Goal: Navigation & Orientation: Find specific page/section

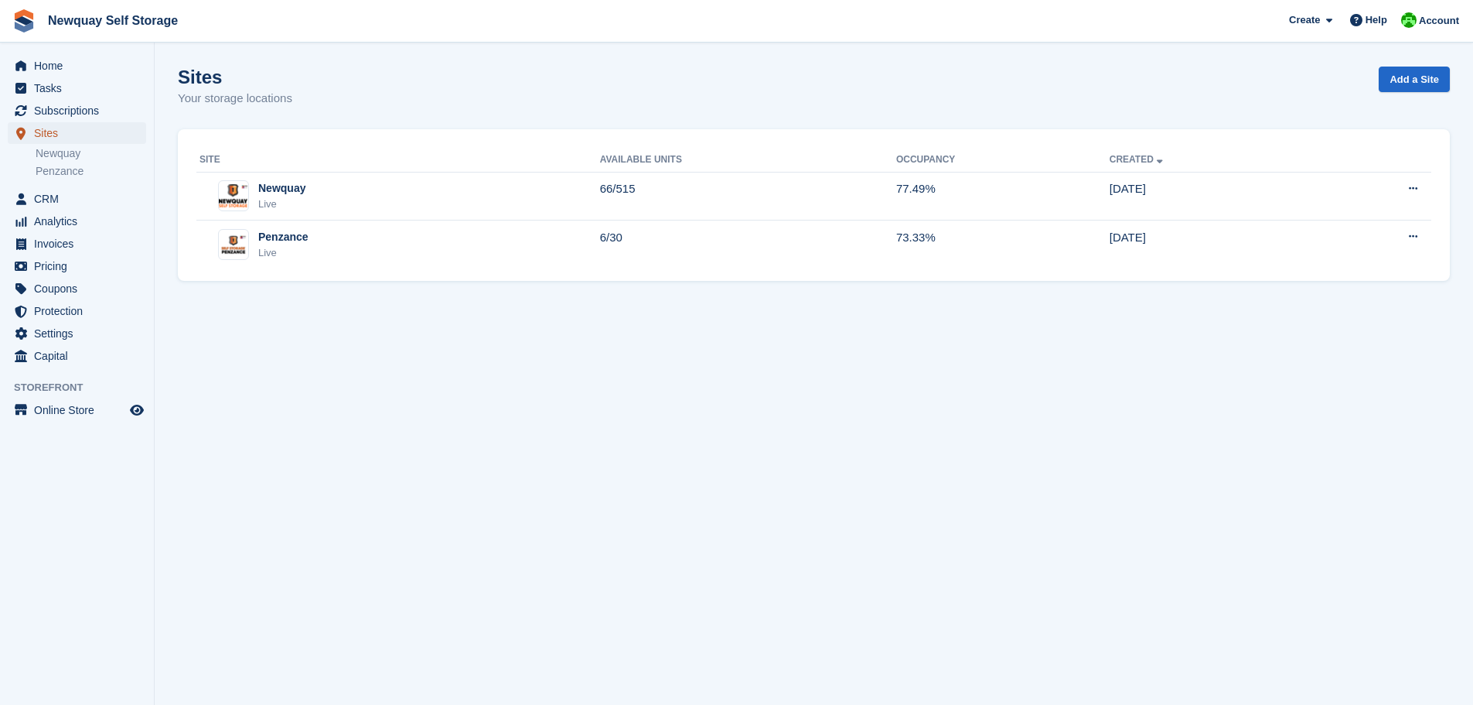
click at [53, 131] on span "Sites" at bounding box center [80, 133] width 93 height 22
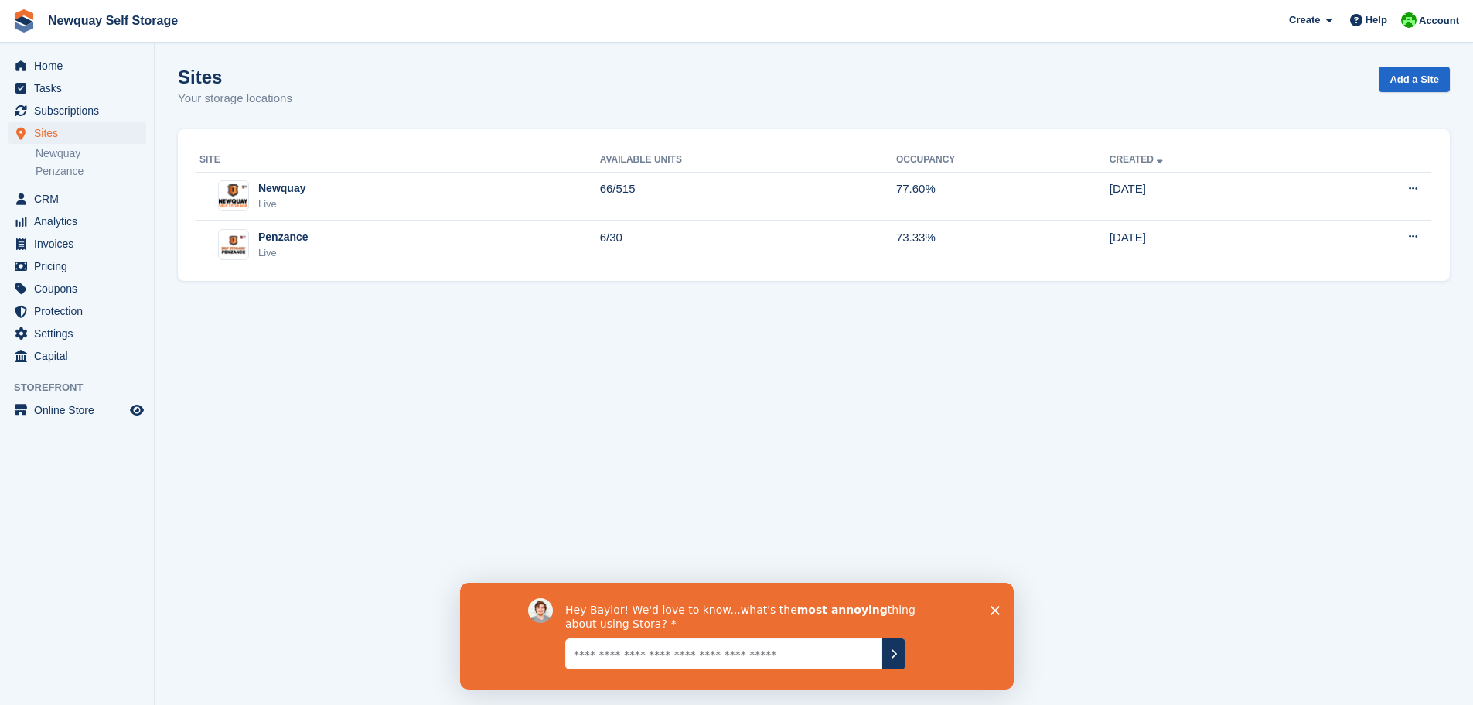
scroll to position [2, 0]
click at [586, 463] on section "Sites Your storage locations Add a Site Site Available Units Occupancy Created …" at bounding box center [814, 352] width 1319 height 705
click at [56, 153] on link "Newquay" at bounding box center [91, 153] width 111 height 15
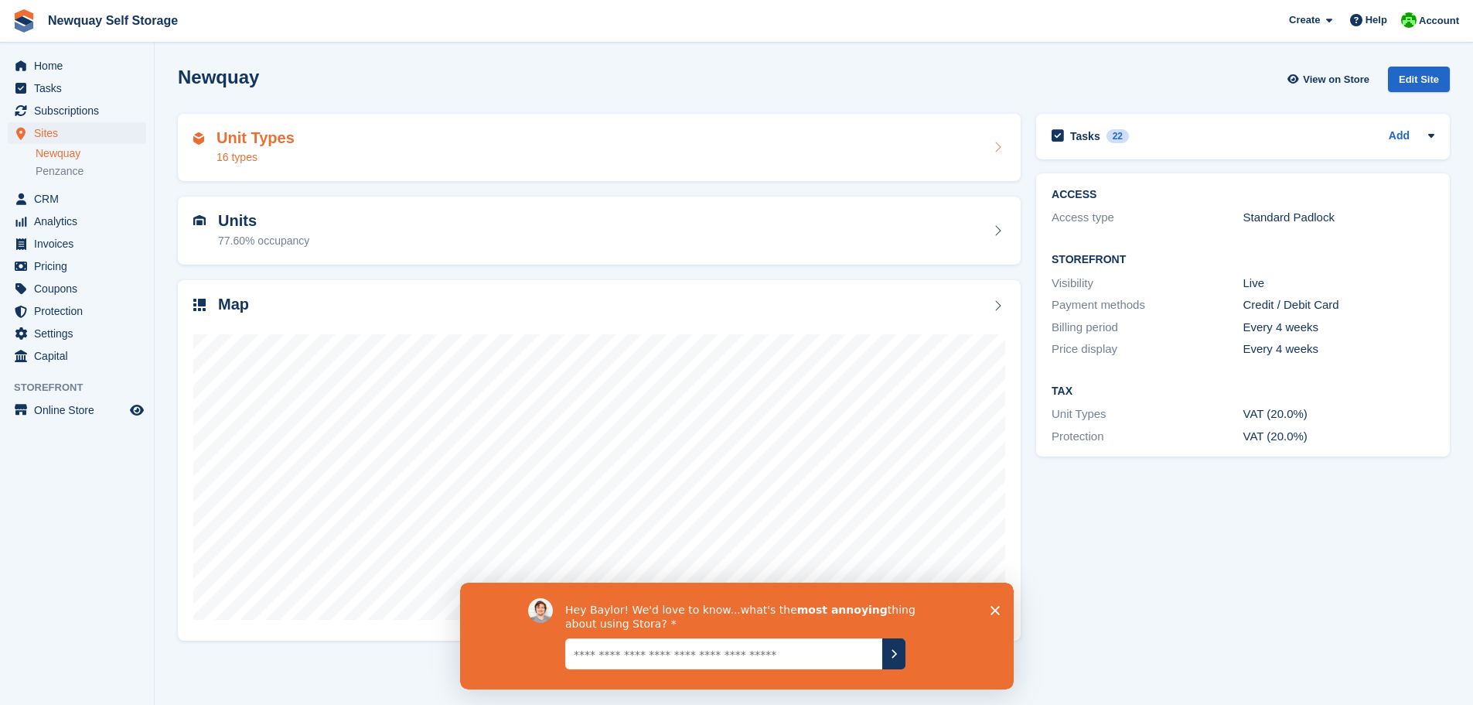
click at [251, 159] on div "16 types" at bounding box center [256, 157] width 78 height 16
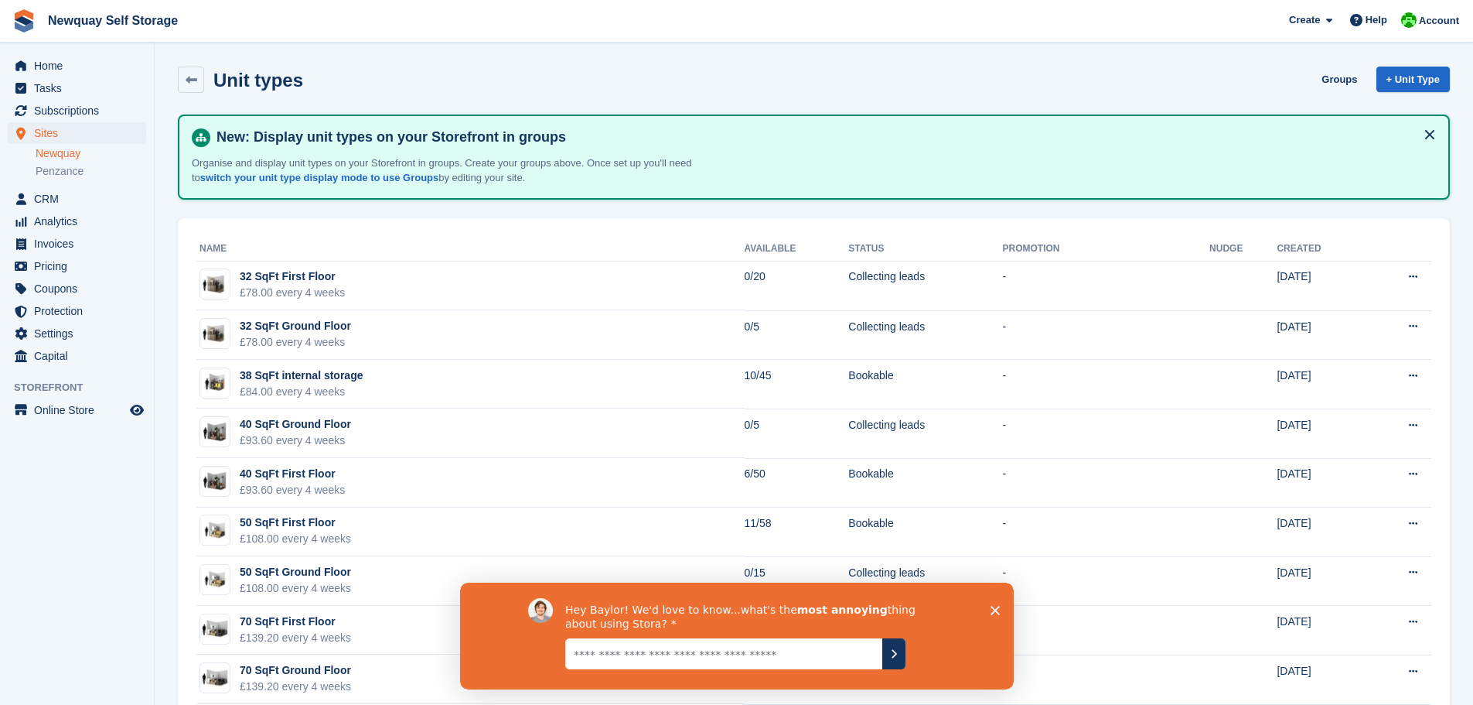
click at [993, 609] on polygon "Close survey" at bounding box center [994, 609] width 9 height 9
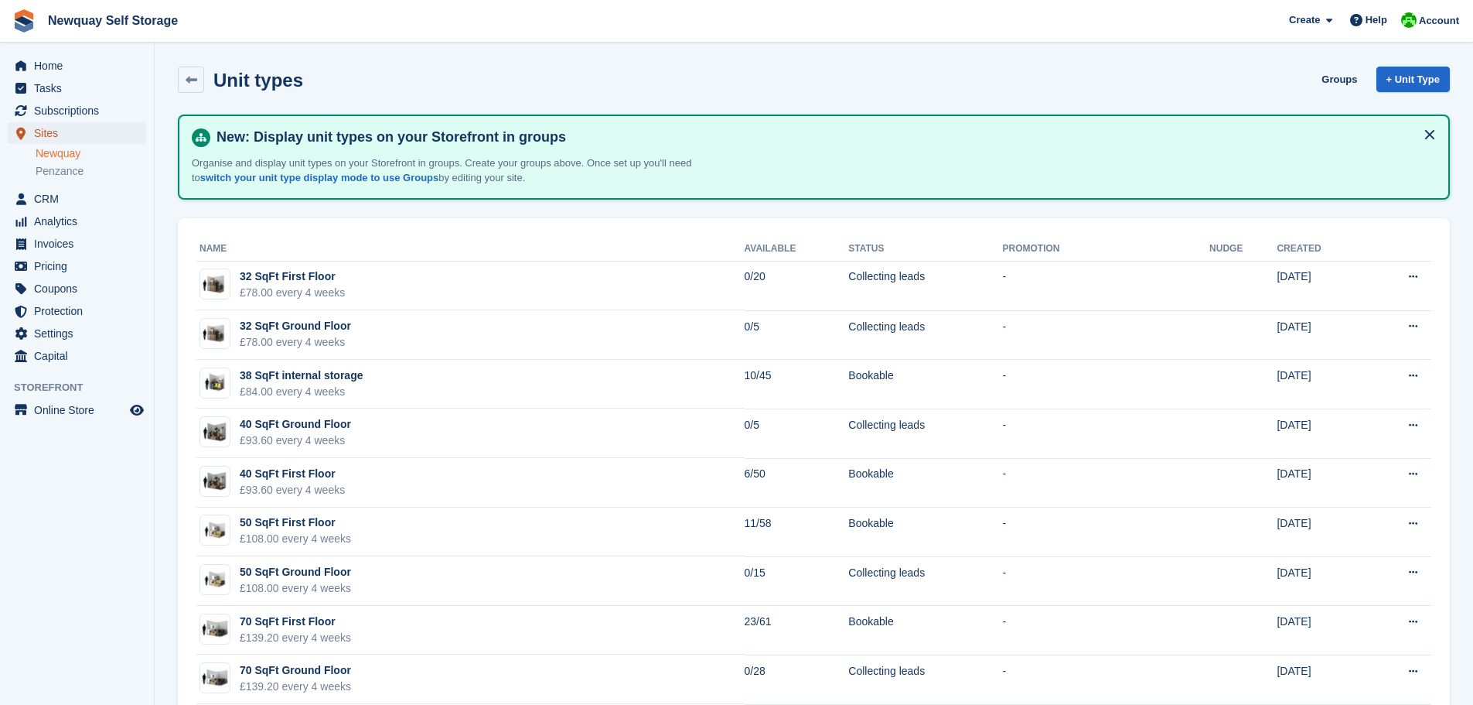
click at [46, 132] on span "Sites" at bounding box center [80, 133] width 93 height 22
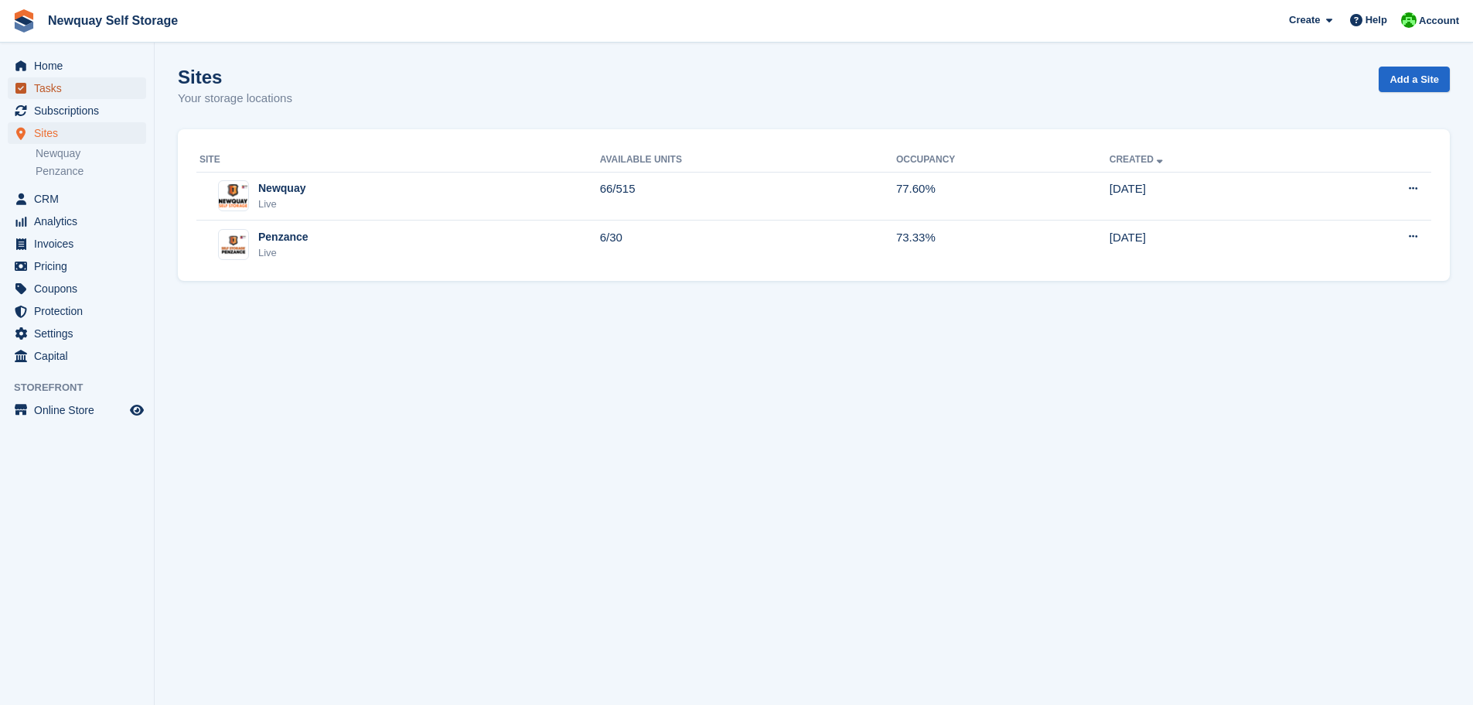
click at [50, 87] on span "Tasks" at bounding box center [80, 88] width 93 height 22
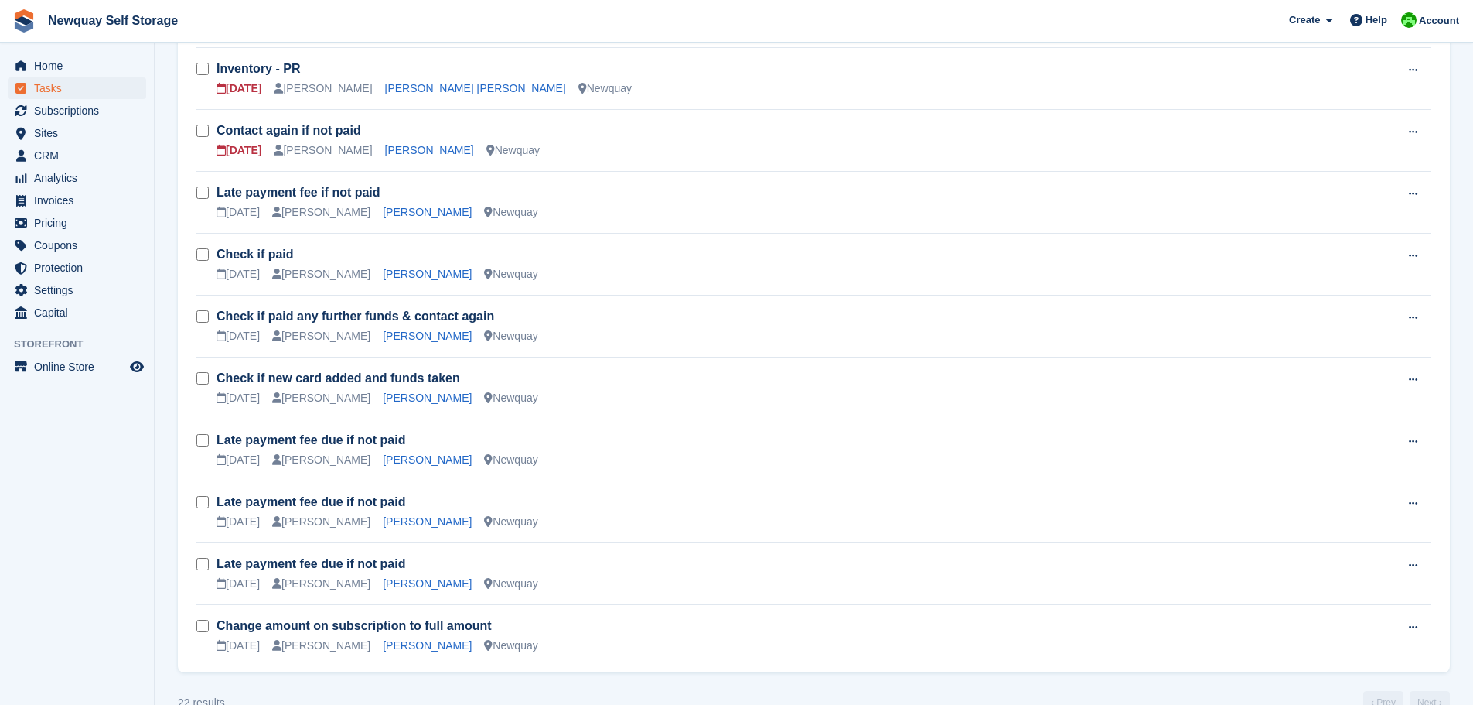
scroll to position [1050, 0]
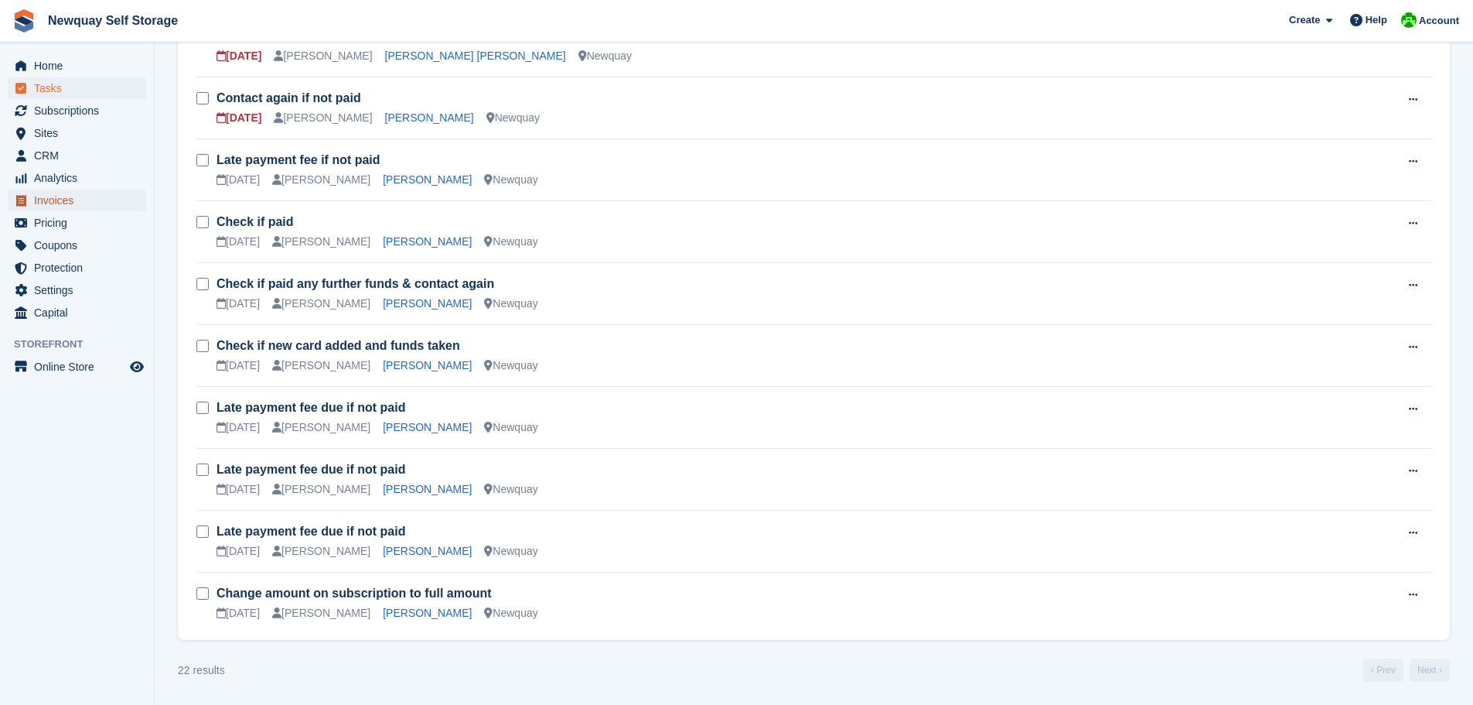
click at [50, 201] on span "Invoices" at bounding box center [80, 201] width 93 height 22
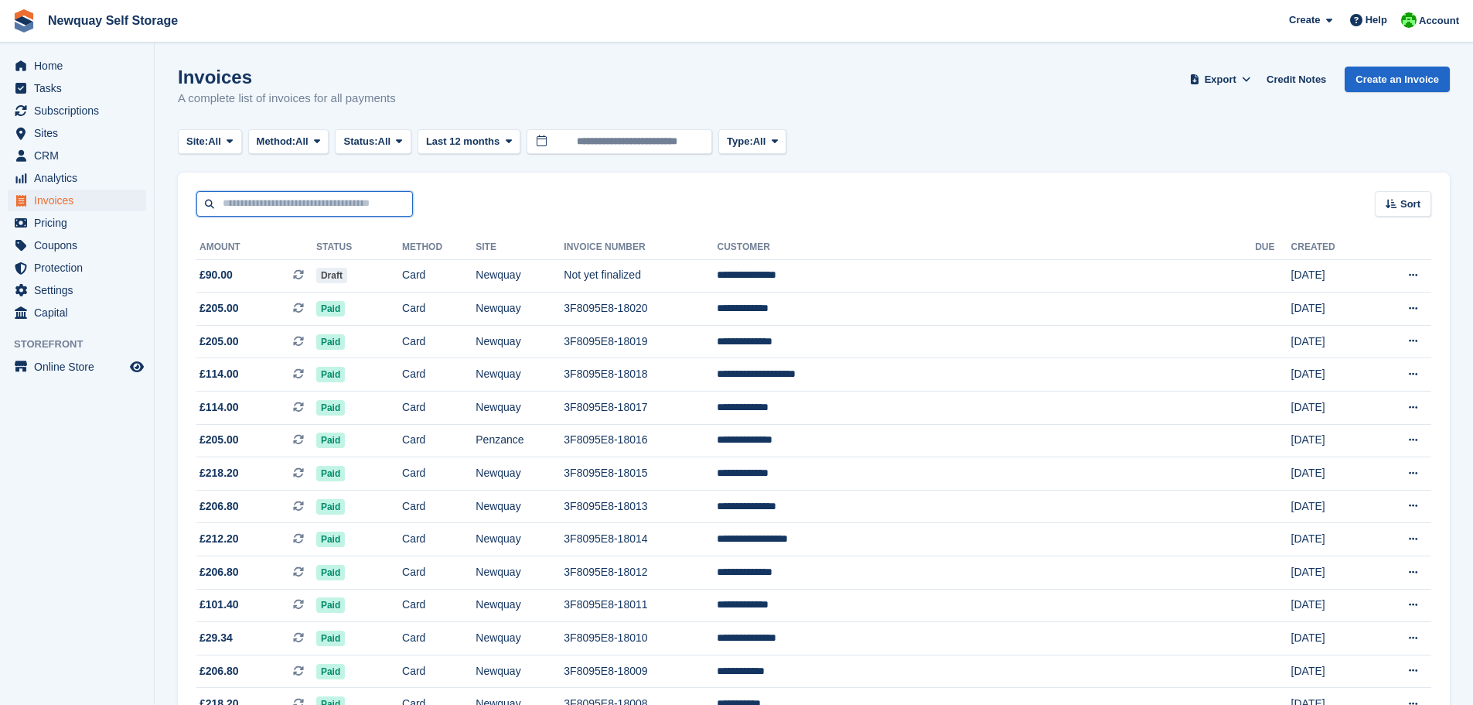
click at [281, 199] on input "text" at bounding box center [304, 204] width 217 height 26
click at [206, 201] on input "*******" at bounding box center [304, 204] width 217 height 26
type input "*******"
click at [53, 128] on span "Sites" at bounding box center [80, 133] width 93 height 22
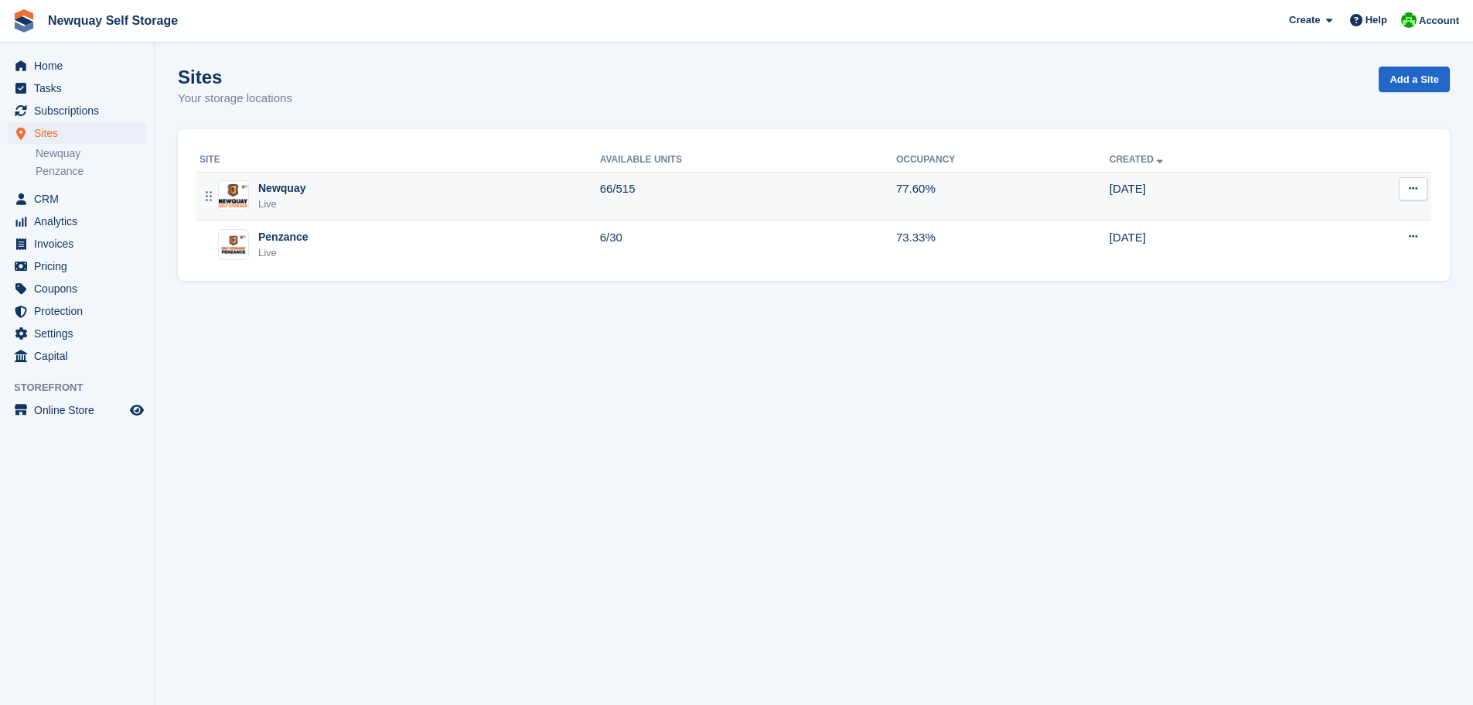
click at [268, 194] on div "Newquay" at bounding box center [281, 188] width 47 height 16
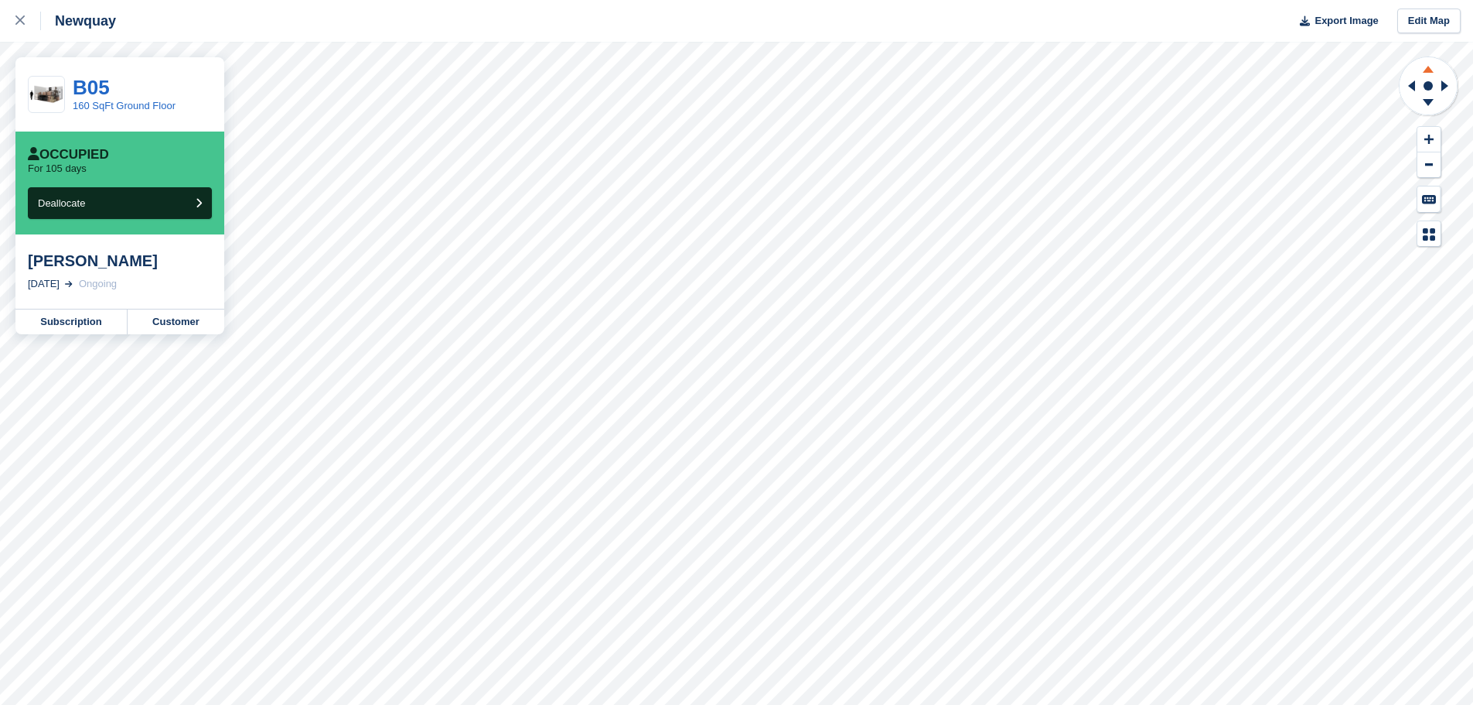
click at [1429, 64] on icon at bounding box center [1428, 66] width 40 height 19
click at [1426, 103] on icon at bounding box center [1428, 104] width 40 height 19
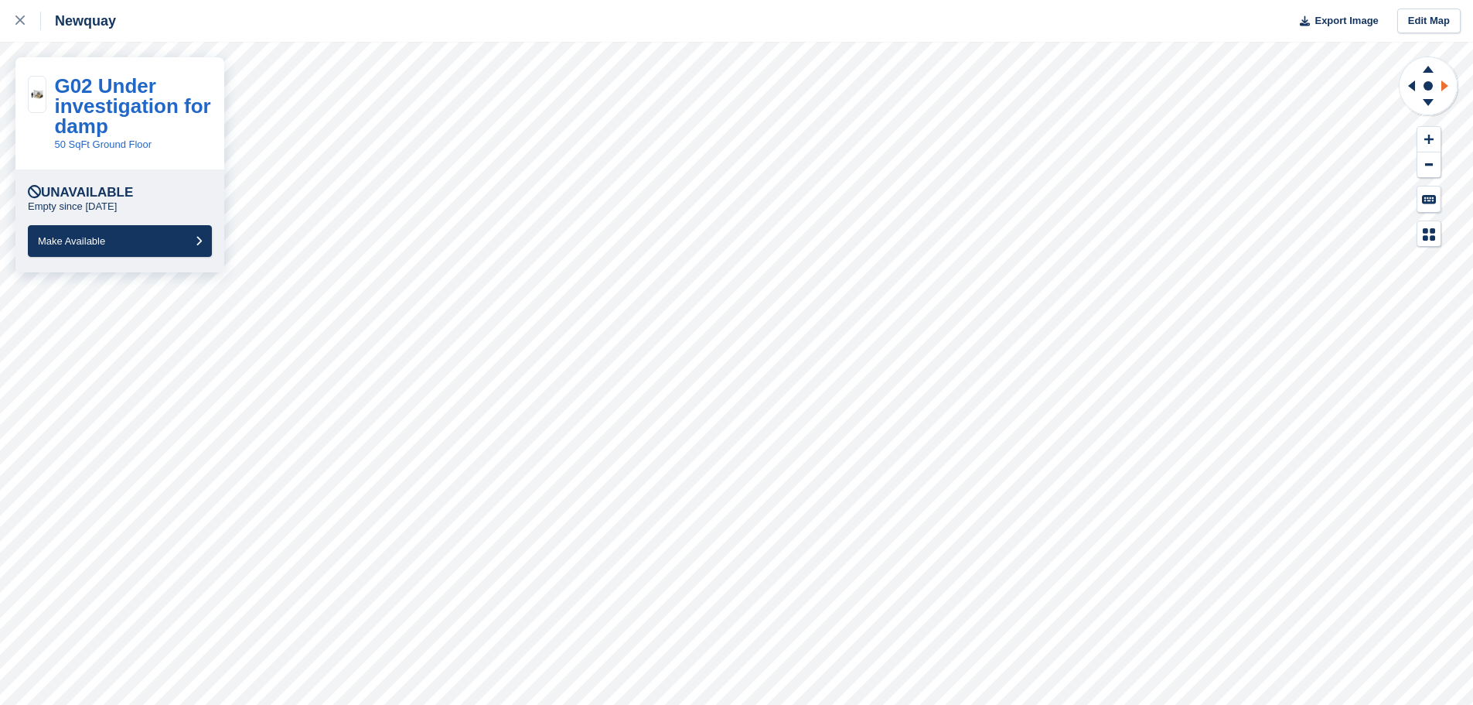
click at [1448, 90] on icon at bounding box center [1447, 86] width 19 height 40
click at [1411, 86] on icon at bounding box center [1411, 85] width 7 height 11
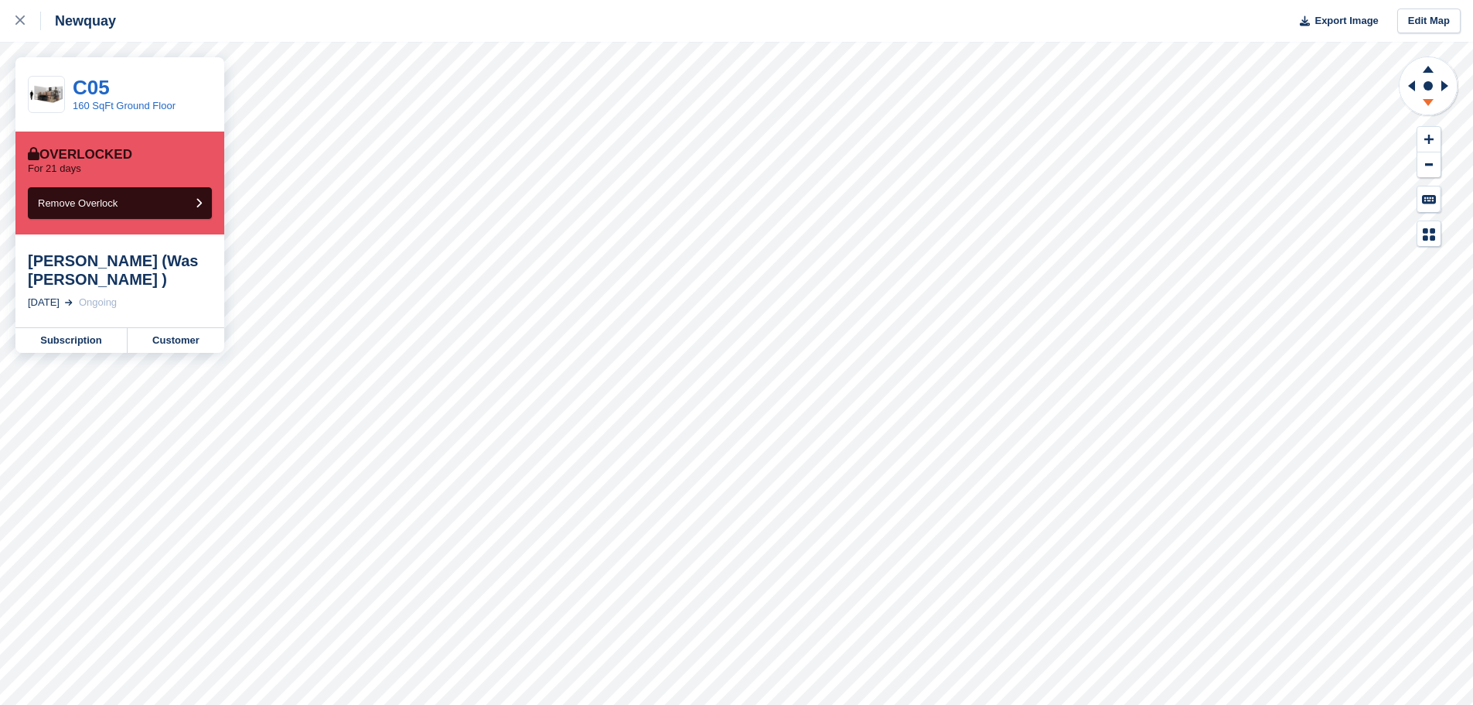
click at [1429, 100] on icon at bounding box center [1428, 102] width 11 height 7
